Goal: Find specific page/section: Find specific page/section

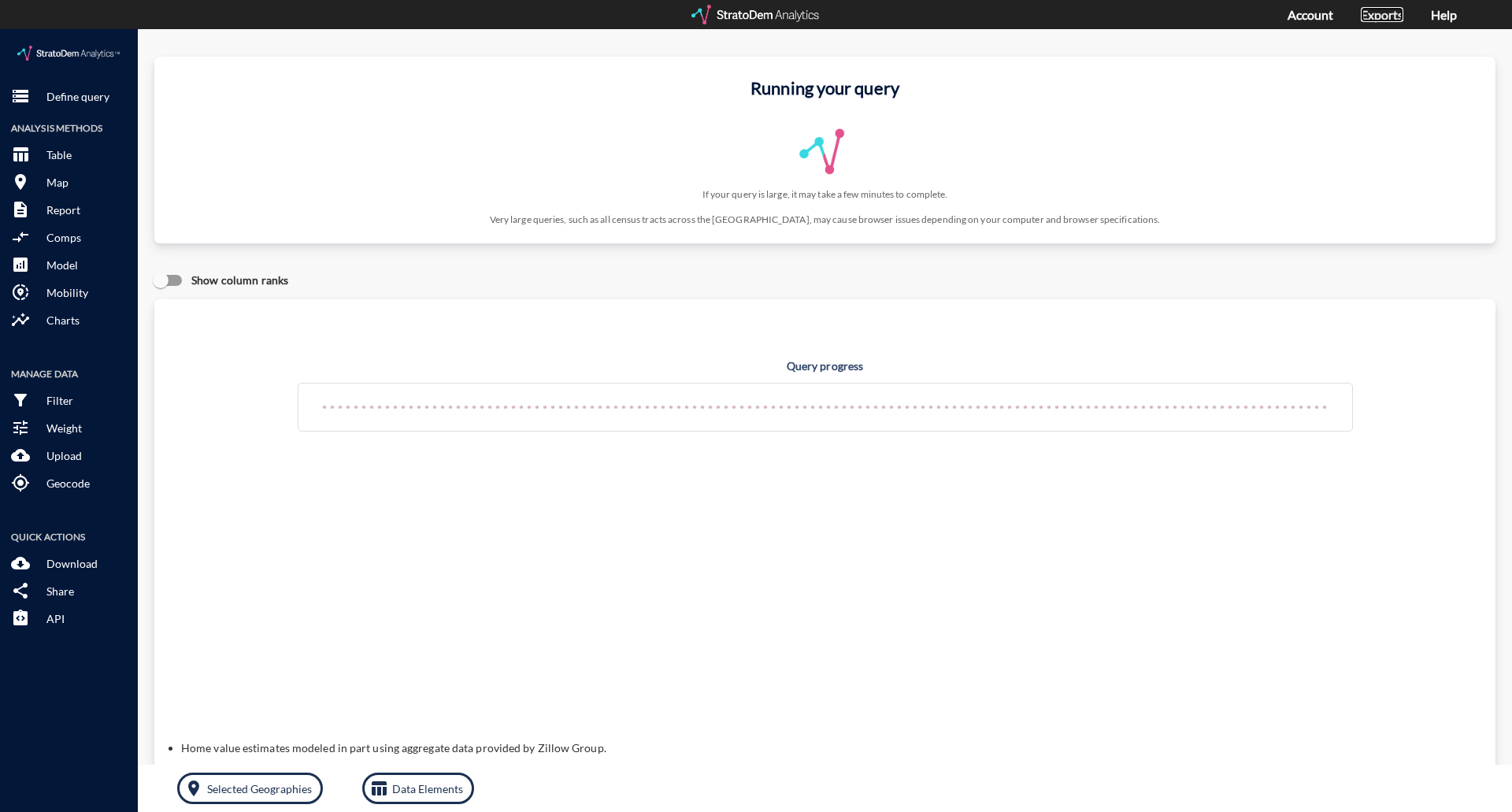
click at [1376, 19] on link "Exports" at bounding box center [1383, 14] width 43 height 15
click span
